Goal: Use online tool/utility

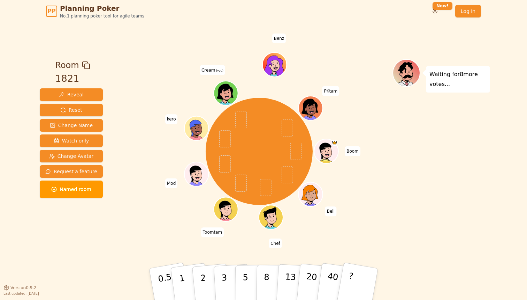
click at [153, 227] on div "Boom Bell Chef Toomtam Mod kero Cream (you) Benz PKtam" at bounding box center [259, 151] width 267 height 160
click at [430, 231] on div "Waiting for 8 more votes..." at bounding box center [442, 155] width 98 height 192
click at [228, 279] on button "3" at bounding box center [232, 284] width 38 height 54
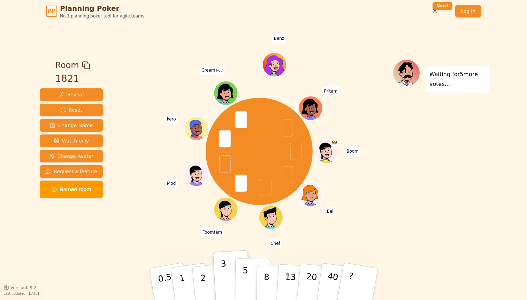
click at [241, 270] on button "5" at bounding box center [253, 283] width 36 height 53
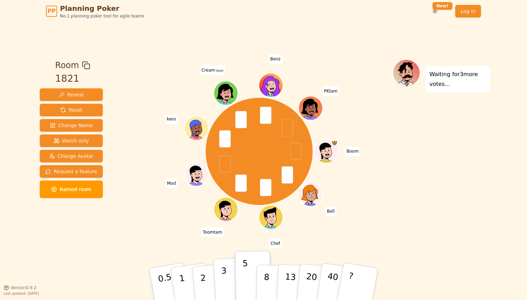
click at [224, 274] on button "3" at bounding box center [232, 284] width 38 height 54
click at [244, 274] on button "5" at bounding box center [253, 283] width 36 height 53
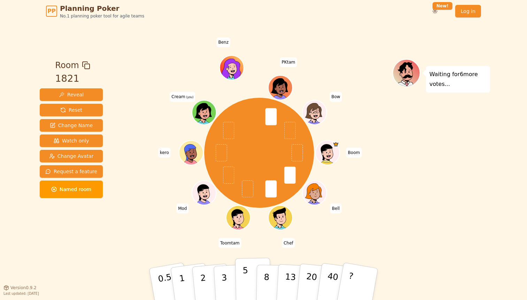
click at [247, 269] on button "5" at bounding box center [253, 283] width 36 height 53
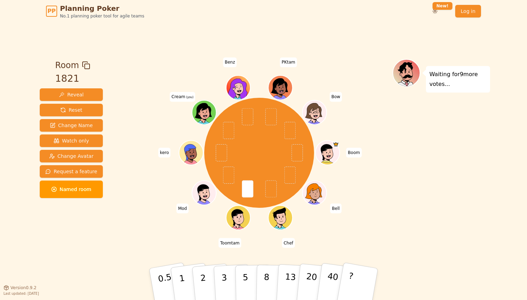
drag, startPoint x: 445, startPoint y: 170, endPoint x: 401, endPoint y: 187, distance: 47.1
click at [445, 170] on div "Waiting for 9 more votes..." at bounding box center [442, 155] width 98 height 192
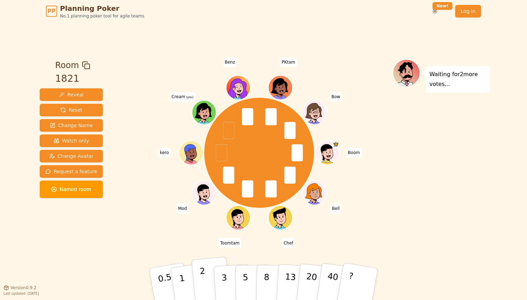
click at [207, 275] on button "2" at bounding box center [211, 283] width 40 height 55
click at [183, 276] on button "1" at bounding box center [189, 284] width 41 height 56
